Goal: Check status: Check status

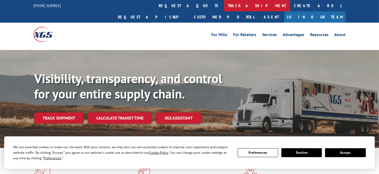
click at [224, 4] on link "track a shipment" at bounding box center [257, 5] width 66 height 11
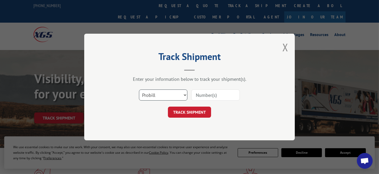
click at [172, 93] on select "Select category... Probill BOL PO" at bounding box center [163, 95] width 48 height 11
select select "bol"
click at [139, 90] on select "Select category... Probill BOL PO" at bounding box center [163, 95] width 48 height 11
click at [197, 95] on input at bounding box center [216, 95] width 48 height 11
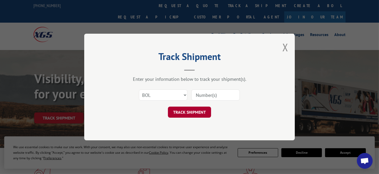
paste input "6160574"
type input "6160574"
click at [193, 113] on button "TRACK SHIPMENT" at bounding box center [189, 112] width 43 height 11
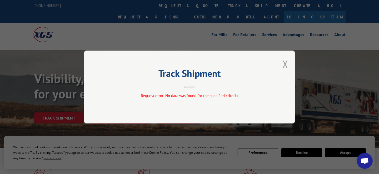
click at [286, 66] on button "Close modal" at bounding box center [286, 64] width 6 height 14
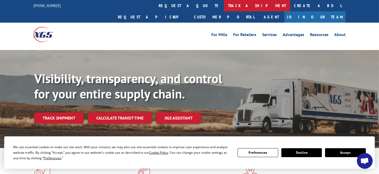
click at [224, 6] on link "track a shipment" at bounding box center [257, 5] width 66 height 11
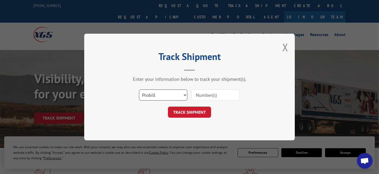
click at [168, 94] on select "Select category... Probill BOL PO" at bounding box center [163, 95] width 48 height 11
select select "bol"
click at [139, 90] on select "Select category... Probill BOL PO" at bounding box center [163, 95] width 48 height 11
click at [200, 96] on input at bounding box center [216, 95] width 48 height 11
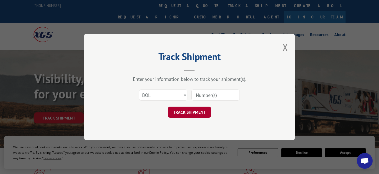
paste input "6049246"
type input "6049246"
click at [193, 113] on button "TRACK SHIPMENT" at bounding box center [189, 112] width 43 height 11
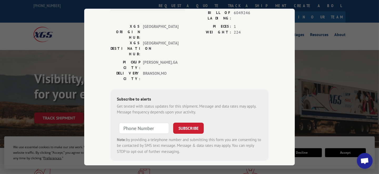
scroll to position [80, 0]
